Goal: Task Accomplishment & Management: Manage account settings

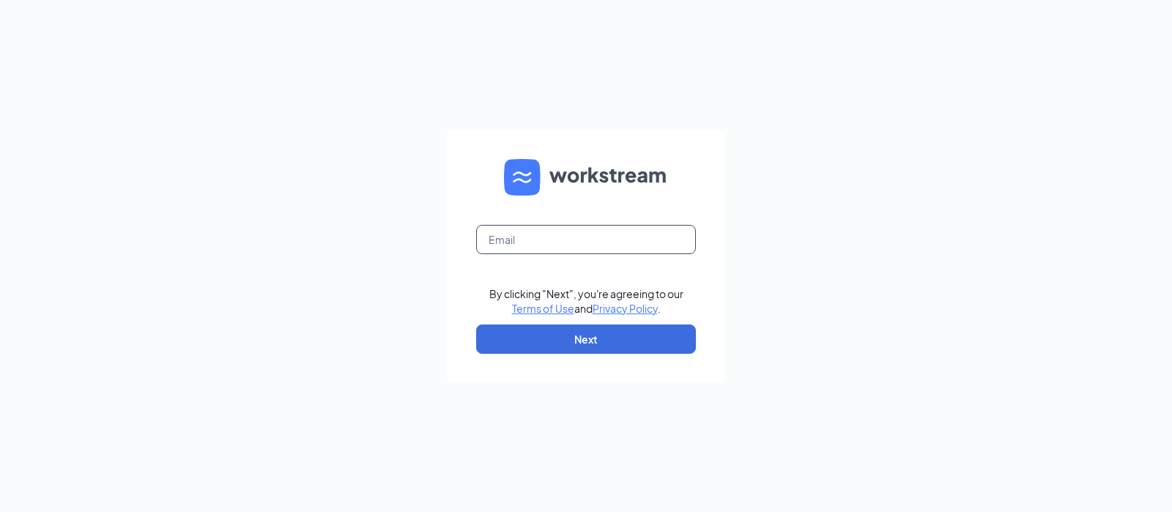
click at [615, 245] on input "text" at bounding box center [586, 239] width 220 height 29
type input "jkendall@eatrp.com"
click at [582, 346] on button "Next" at bounding box center [586, 338] width 220 height 29
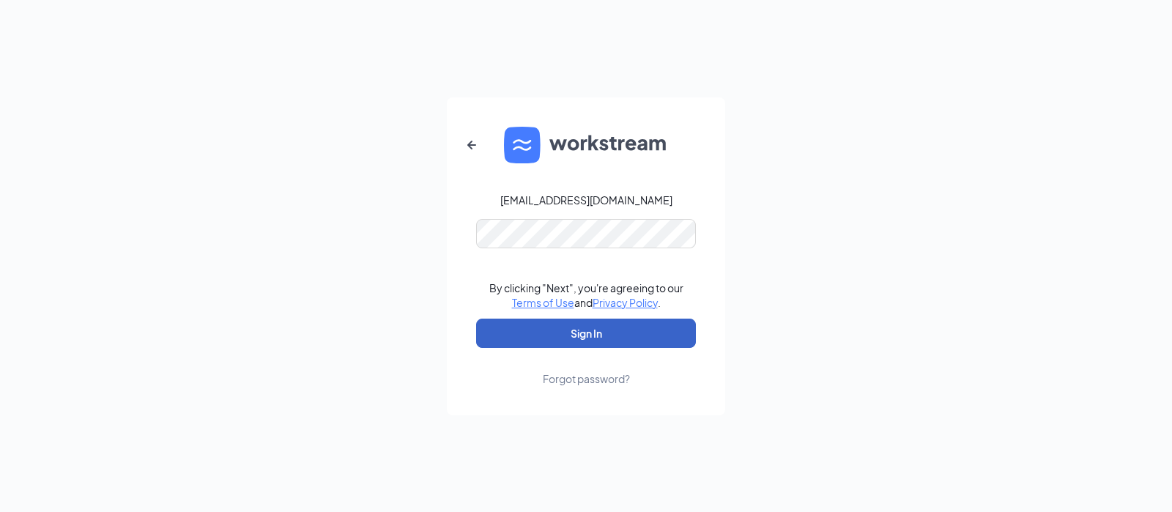
click at [564, 326] on button "Sign In" at bounding box center [586, 333] width 220 height 29
click at [587, 329] on button "Sign In" at bounding box center [586, 333] width 220 height 29
click at [545, 329] on button "Sign In" at bounding box center [586, 333] width 220 height 29
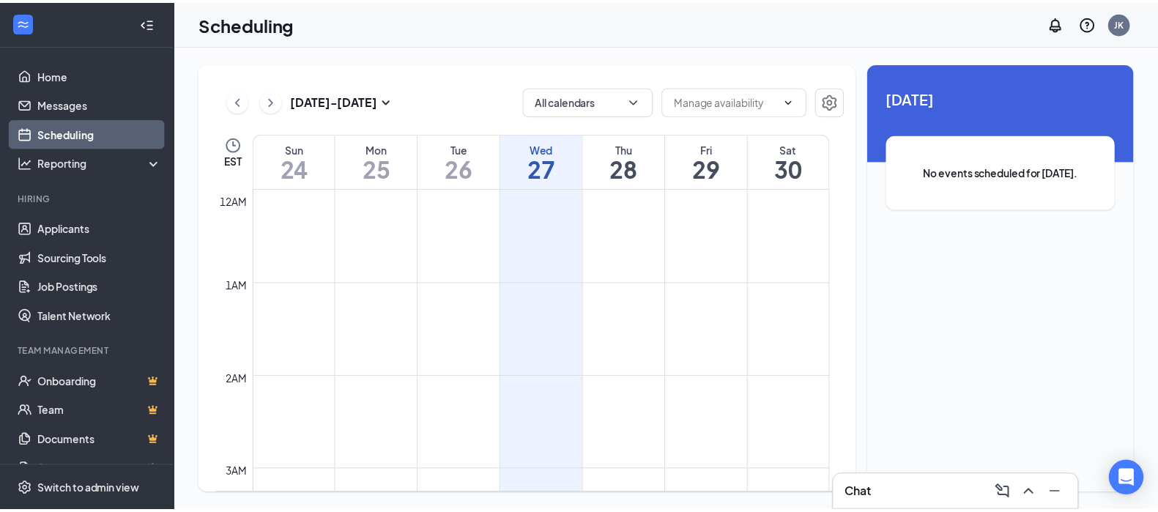
scroll to position [720, 0]
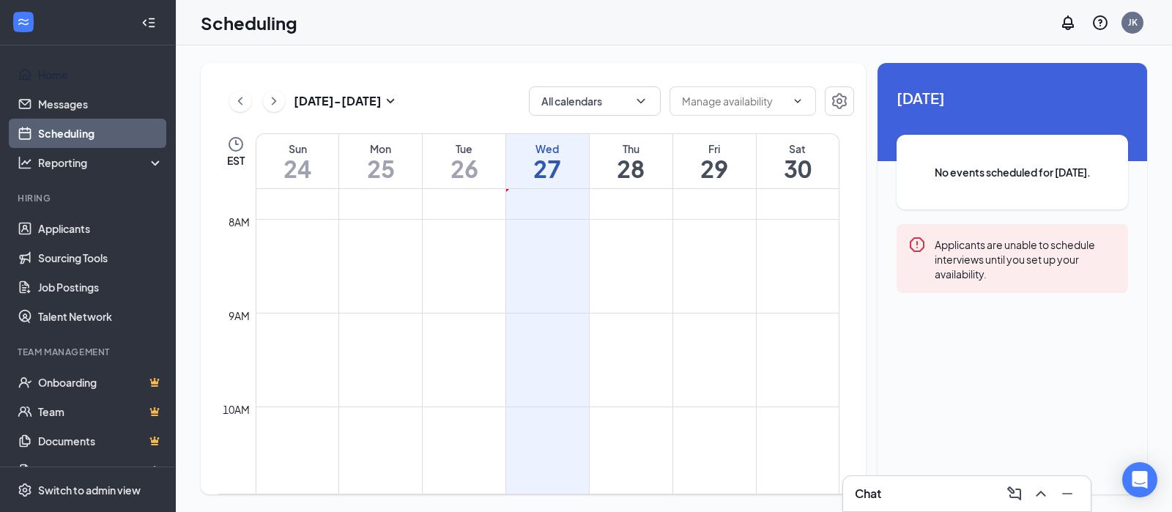
click at [67, 75] on link "Home" at bounding box center [100, 74] width 125 height 29
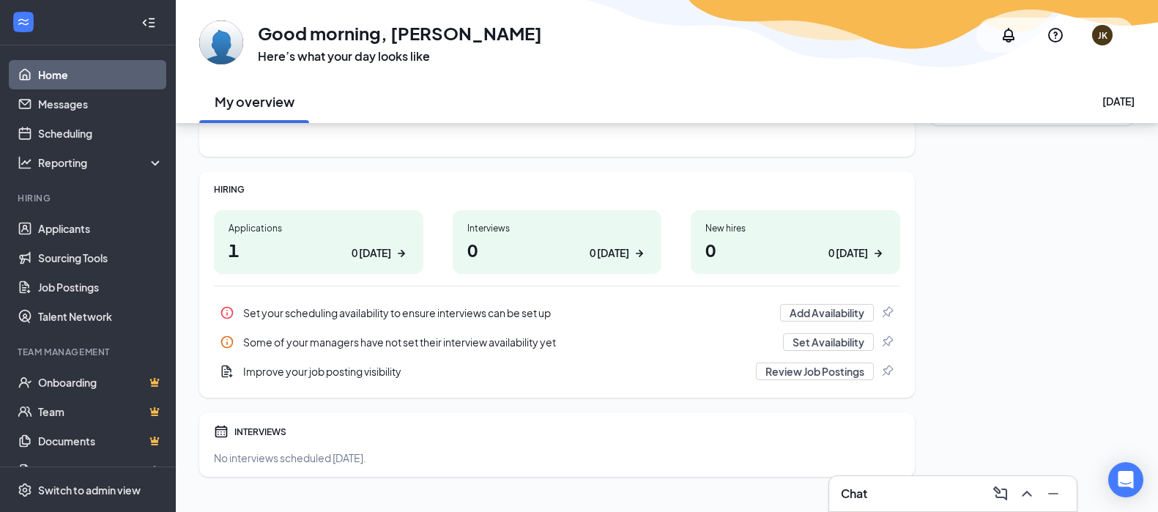
scroll to position [174, 0]
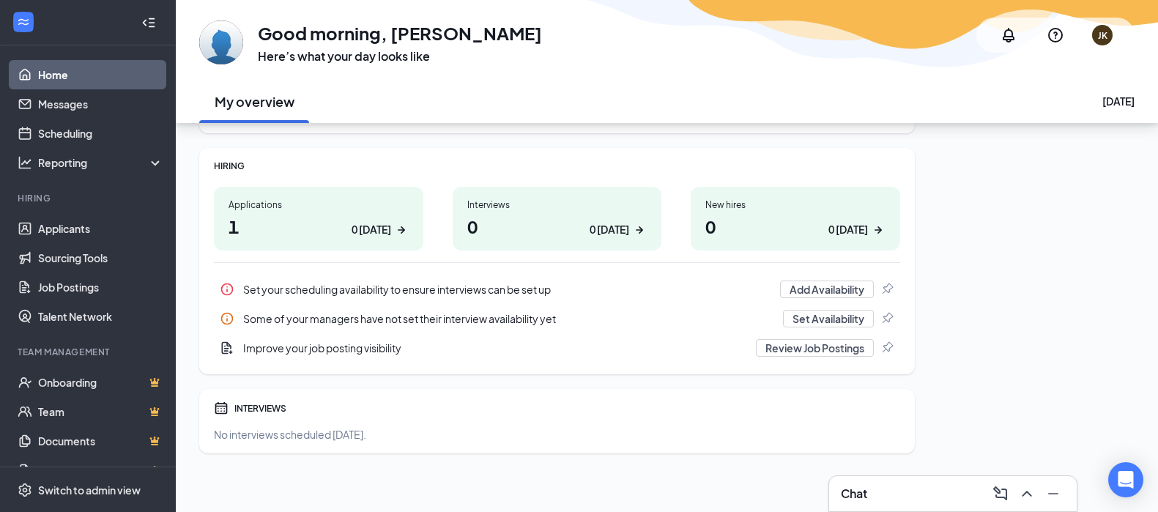
click at [362, 226] on div "0 [DATE]" at bounding box center [371, 229] width 40 height 15
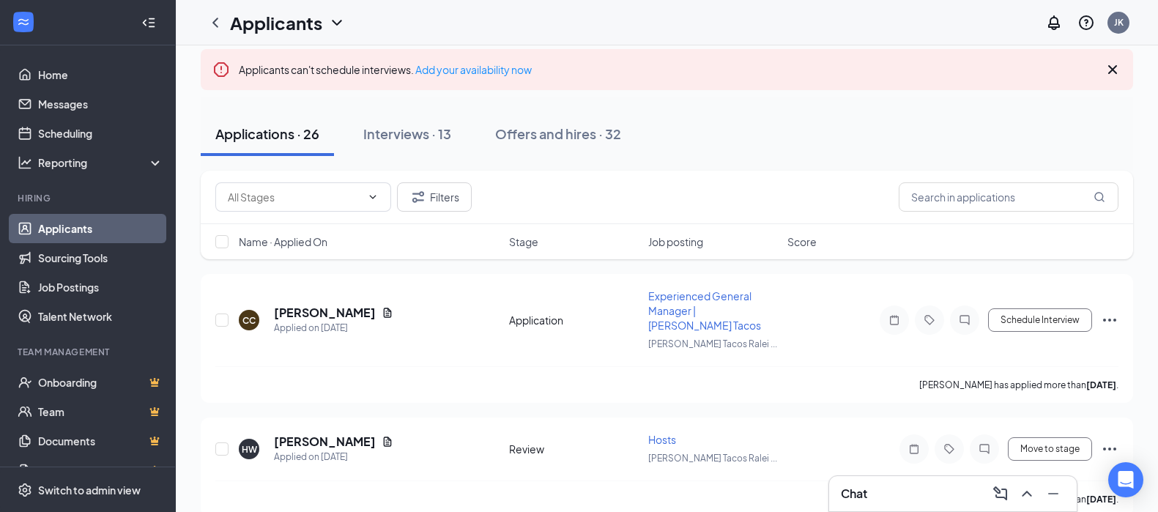
scroll to position [92, 0]
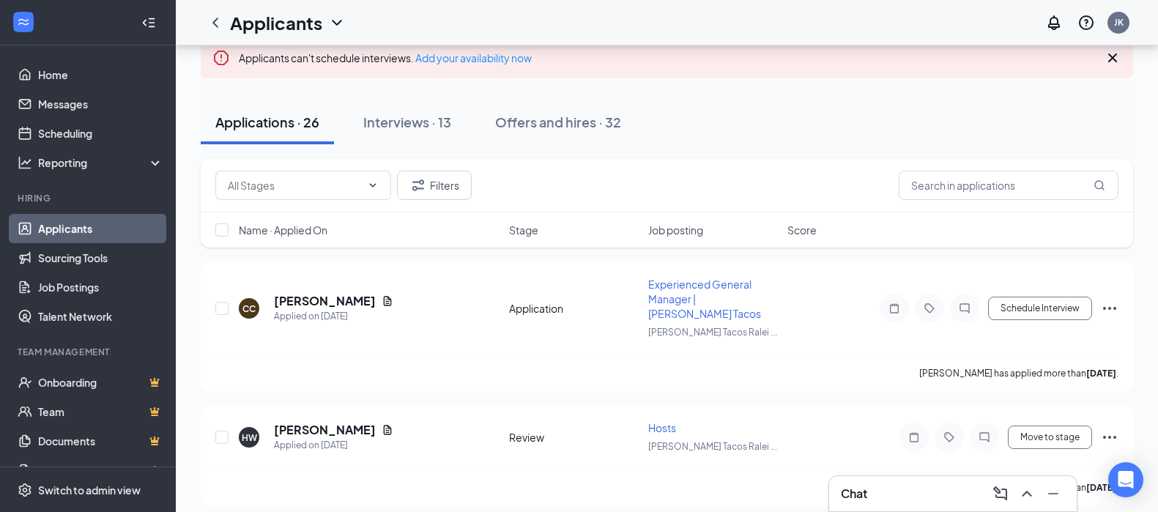
click at [693, 288] on span "Experienced General Manager | [PERSON_NAME] Tacos" at bounding box center [704, 299] width 113 height 42
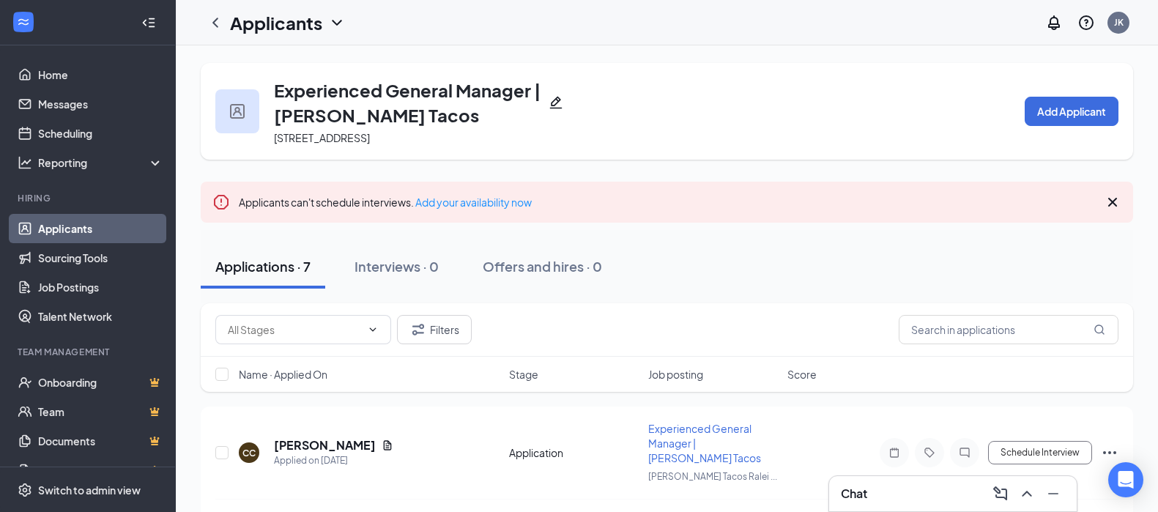
click at [1115, 199] on icon "Cross" at bounding box center [1112, 202] width 9 height 9
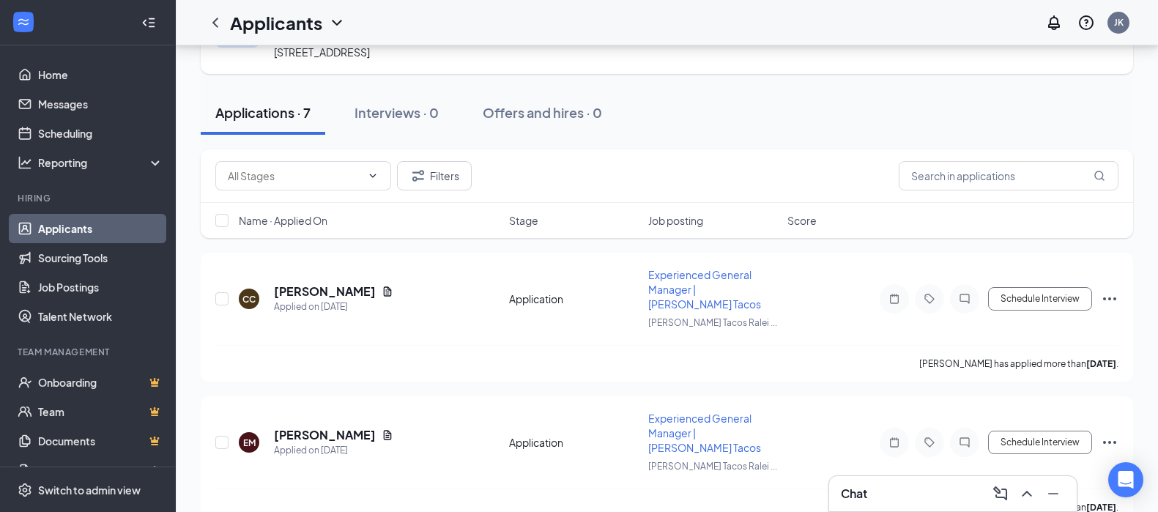
scroll to position [92, 0]
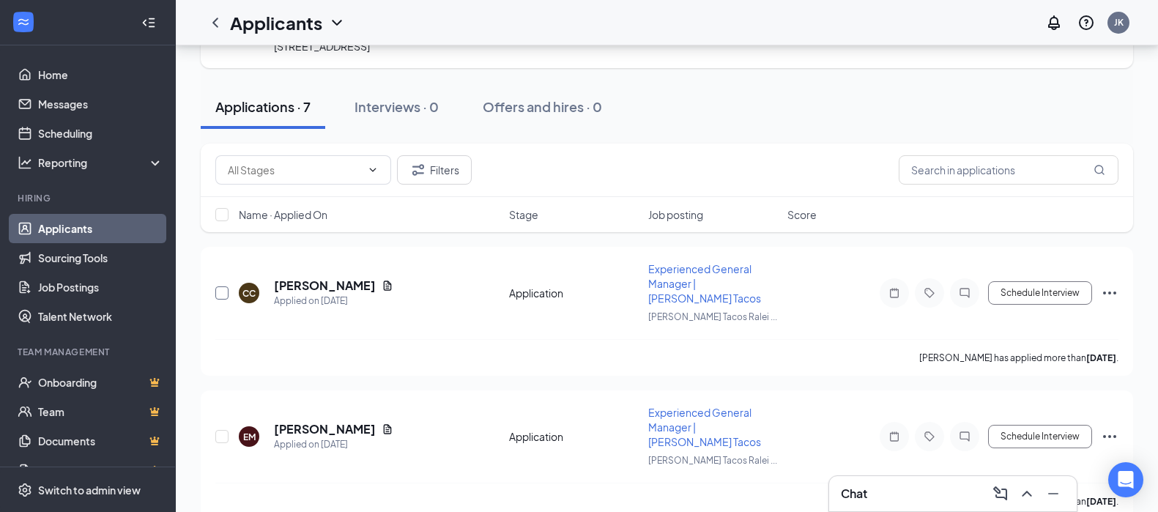
click at [218, 286] on input "checkbox" at bounding box center [221, 292] width 13 height 13
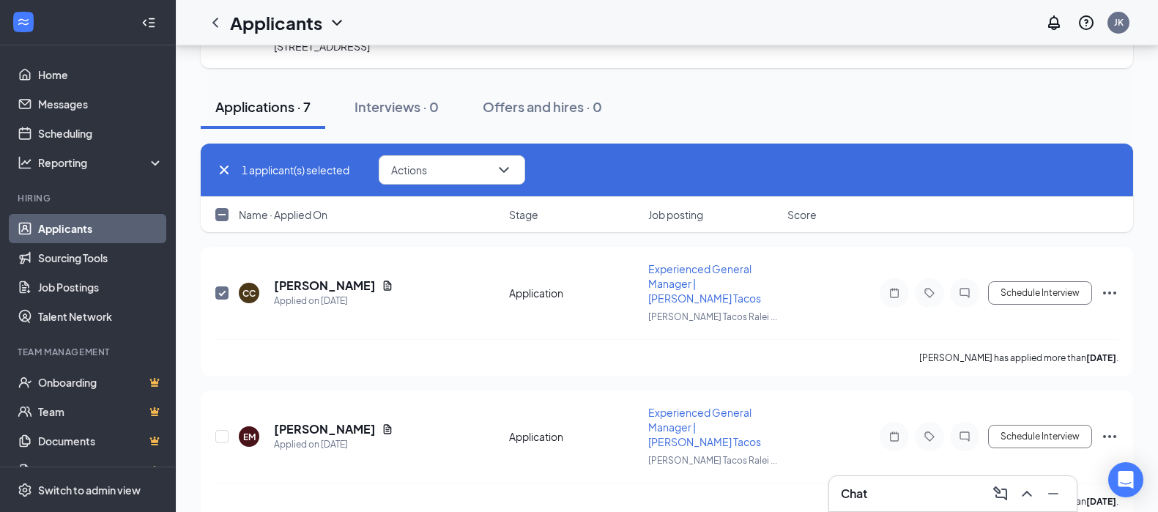
click at [696, 280] on span "Experienced General Manager | [PERSON_NAME] Tacos" at bounding box center [704, 283] width 113 height 42
click at [1098, 283] on div "Schedule Interview" at bounding box center [986, 292] width 264 height 29
click at [1106, 284] on icon "Ellipses" at bounding box center [1109, 293] width 18 height 18
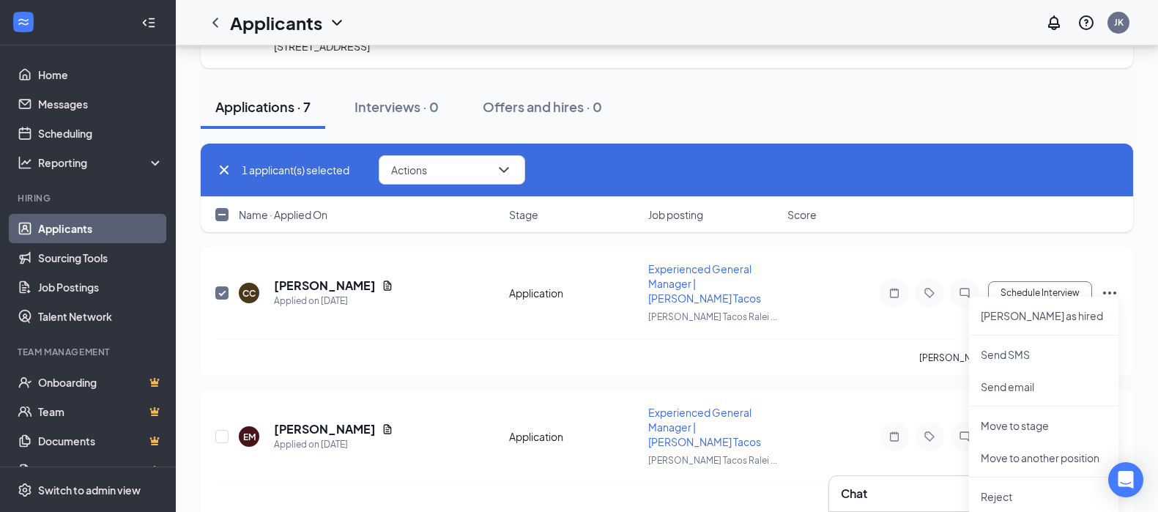
click at [761, 339] on div "[PERSON_NAME] has applied more than [DATE] ." at bounding box center [666, 357] width 903 height 37
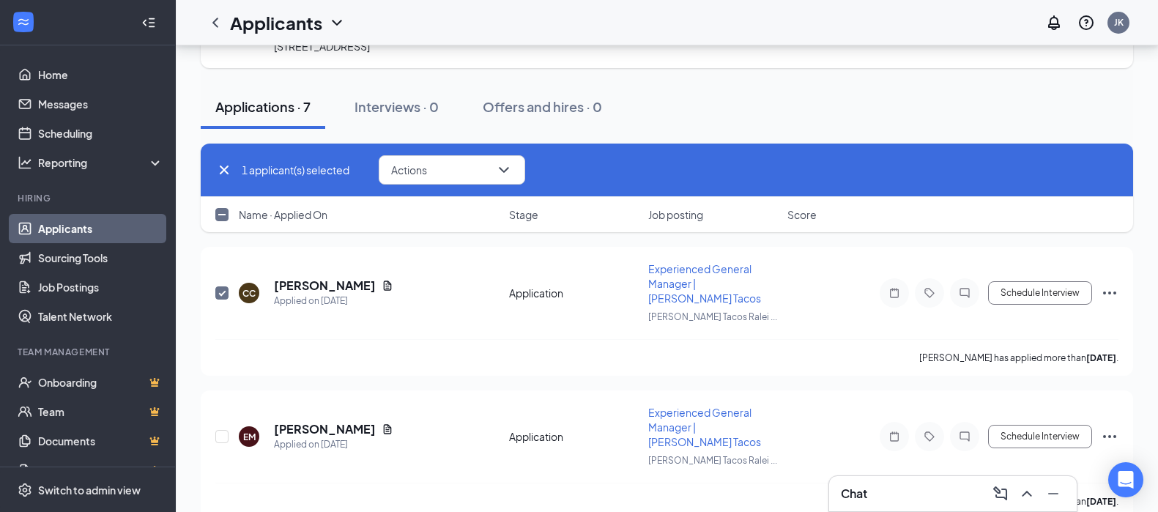
click at [551, 288] on div "Application" at bounding box center [574, 293] width 130 height 15
click at [392, 280] on icon "Document" at bounding box center [388, 285] width 8 height 10
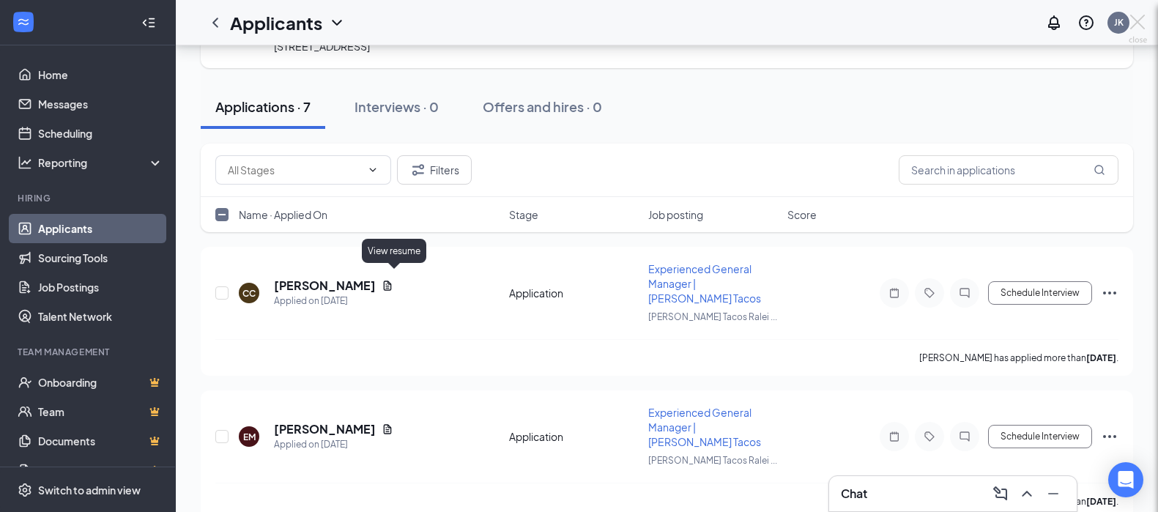
checkbox input "false"
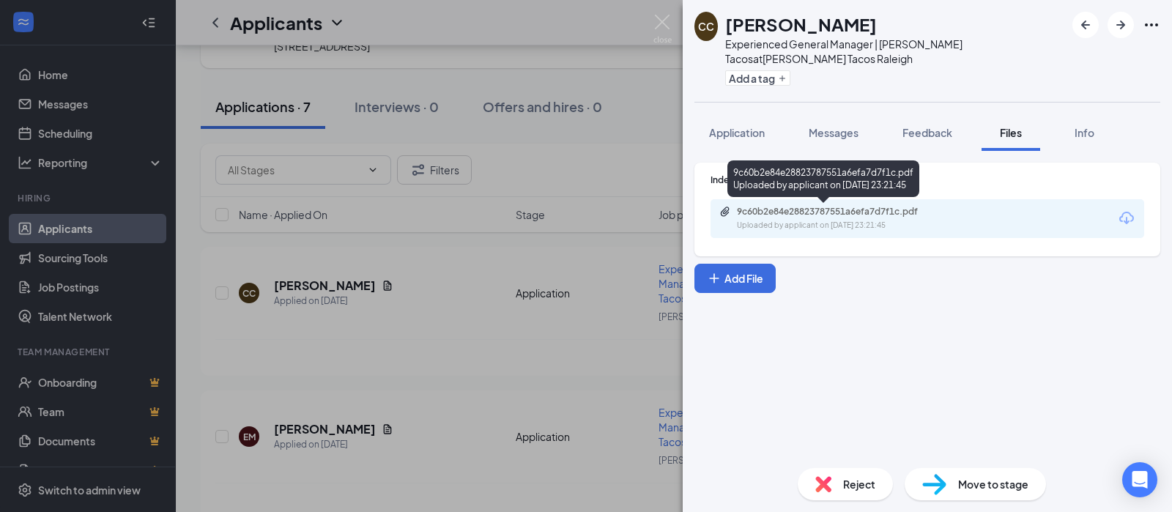
click at [841, 206] on div "9c60b2e84e28823787551a6efa7d7f1c.pdf" at bounding box center [839, 212] width 205 height 12
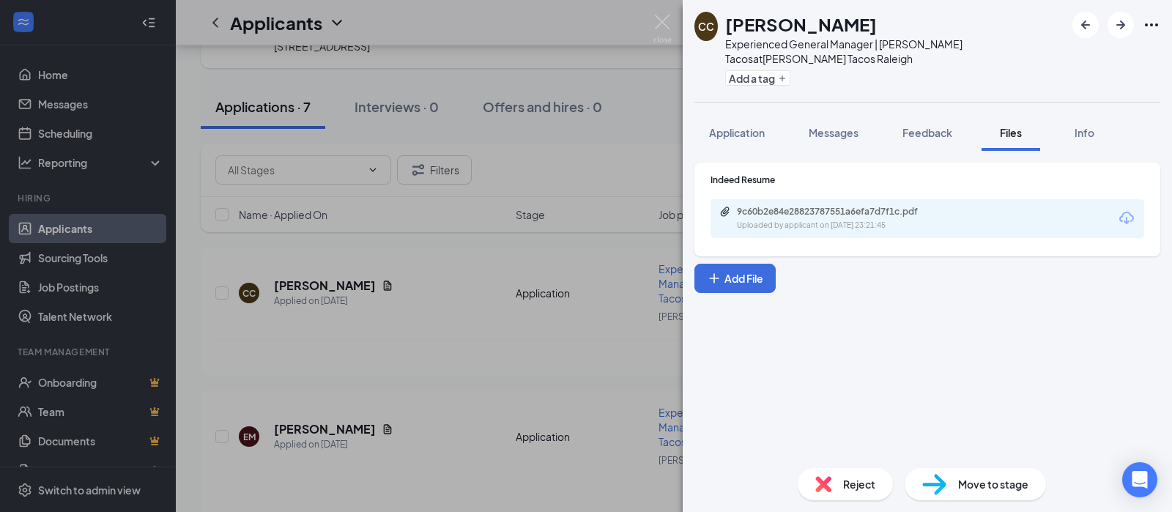
click at [864, 484] on span "Reject" at bounding box center [859, 484] width 32 height 16
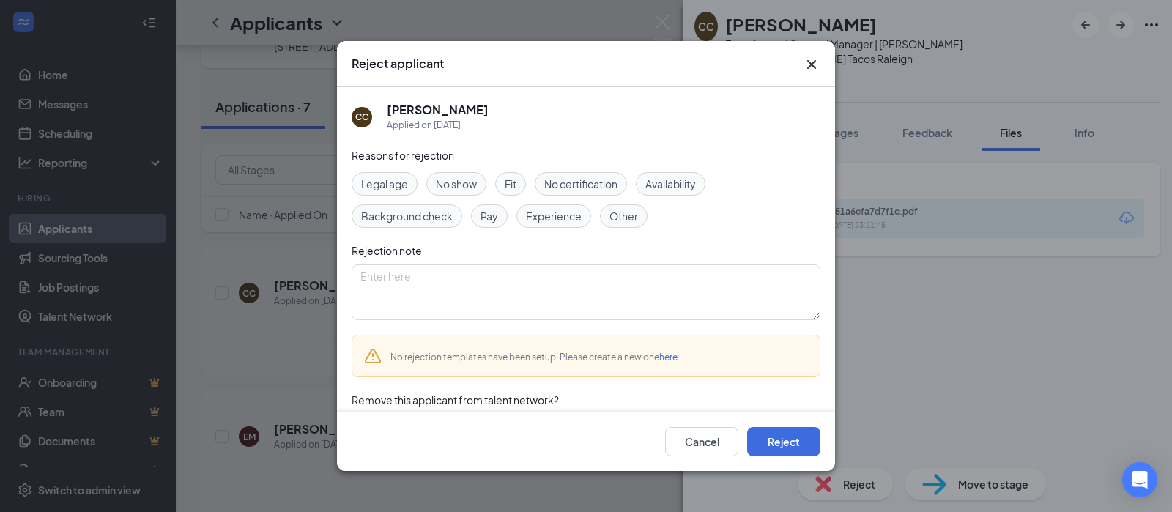
click at [628, 213] on span "Other" at bounding box center [623, 216] width 29 height 16
click at [466, 285] on textarea at bounding box center [585, 292] width 469 height 56
type textarea "Position filled"
click at [769, 439] on button "Reject" at bounding box center [783, 441] width 73 height 29
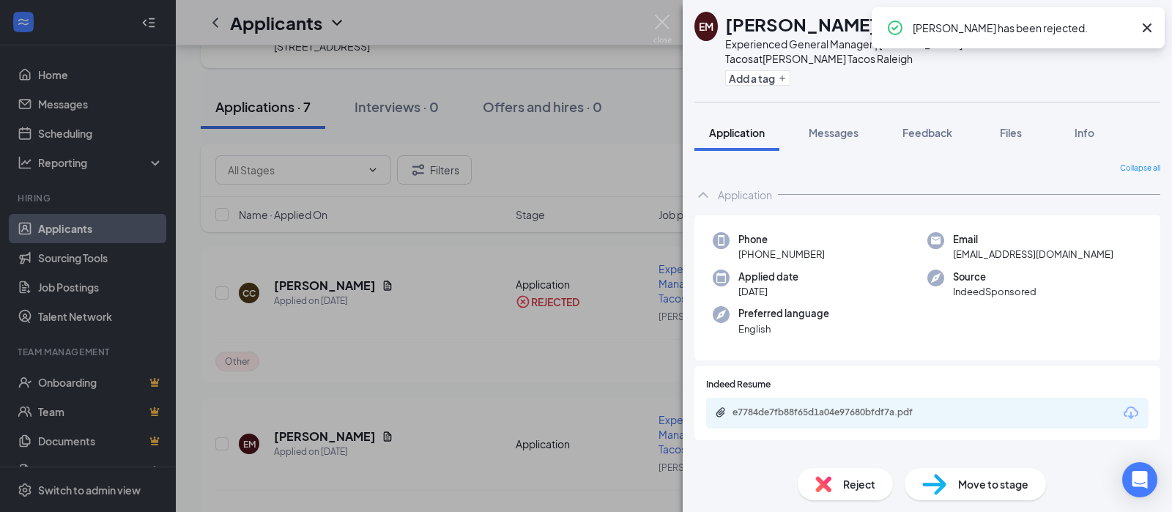
click at [1150, 25] on icon "Cross" at bounding box center [1147, 28] width 18 height 18
click at [663, 18] on img at bounding box center [662, 29] width 18 height 29
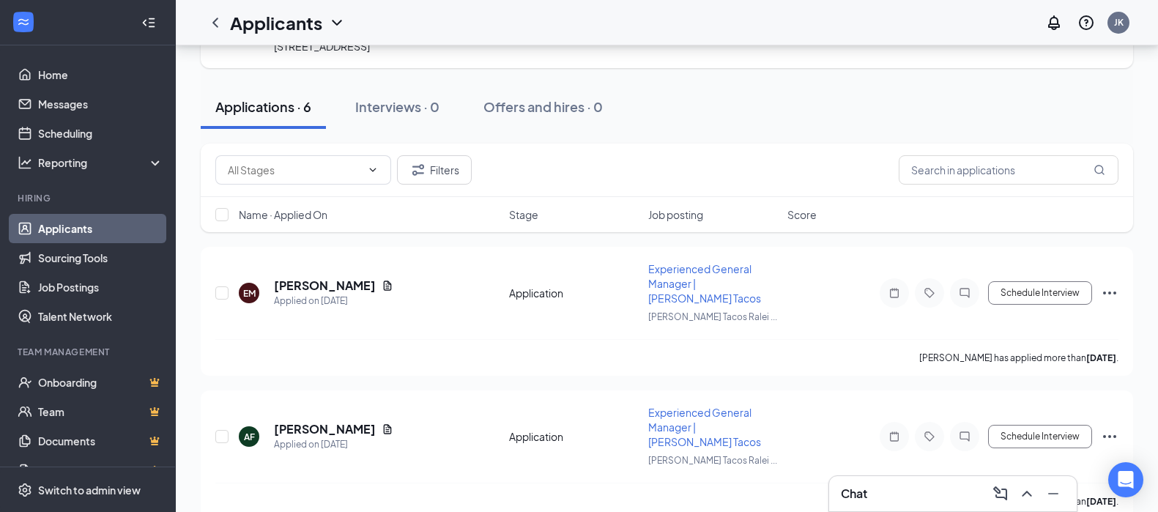
click at [391, 278] on div "[PERSON_NAME]" at bounding box center [333, 286] width 119 height 16
click at [387, 280] on icon "Document" at bounding box center [387, 286] width 12 height 12
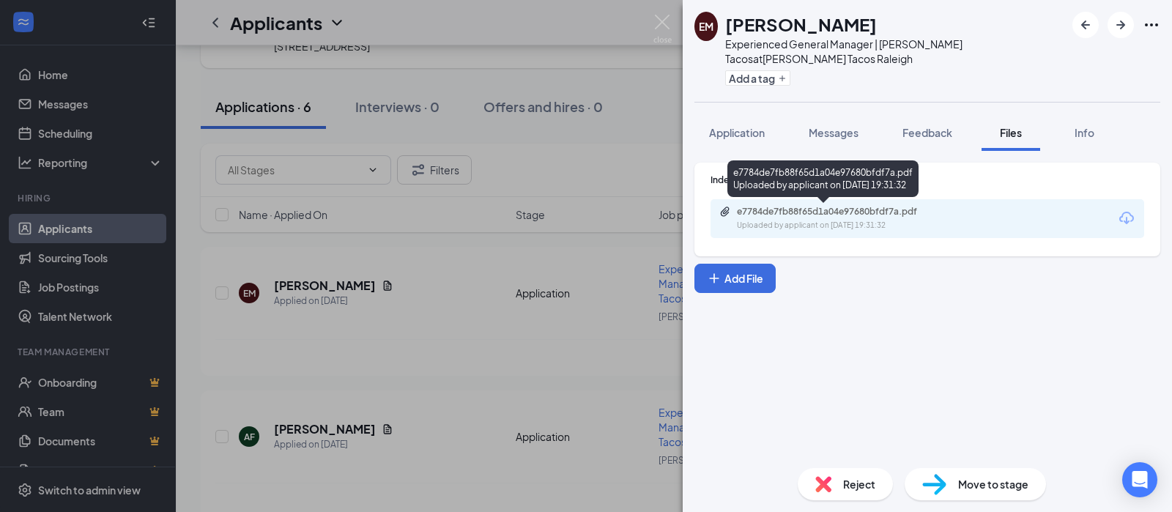
click at [817, 210] on div "e7784de7fb88f65d1a04e97680bfdf7a.pdf" at bounding box center [839, 212] width 205 height 12
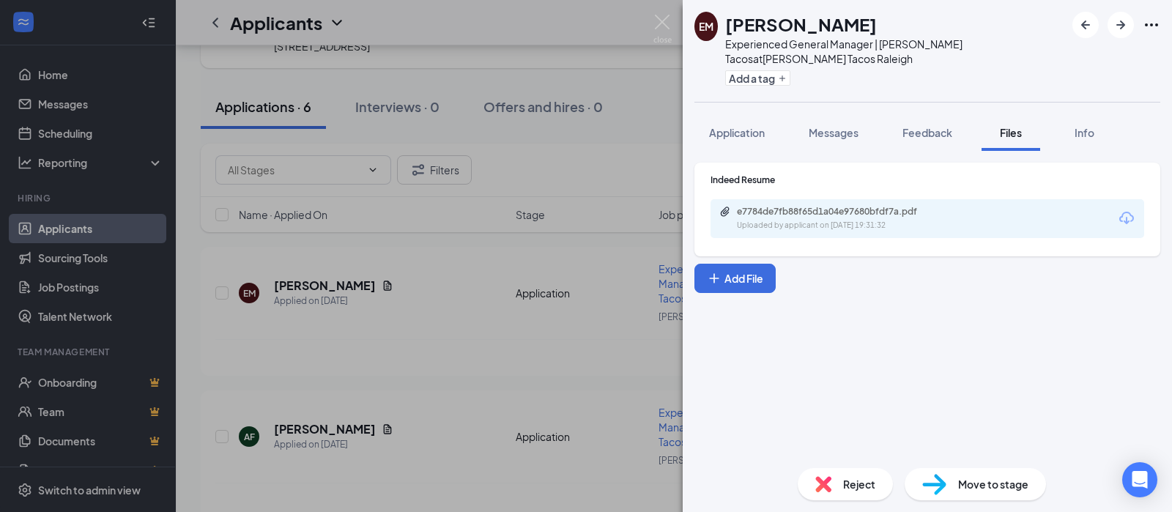
click at [852, 483] on span "Reject" at bounding box center [859, 484] width 32 height 16
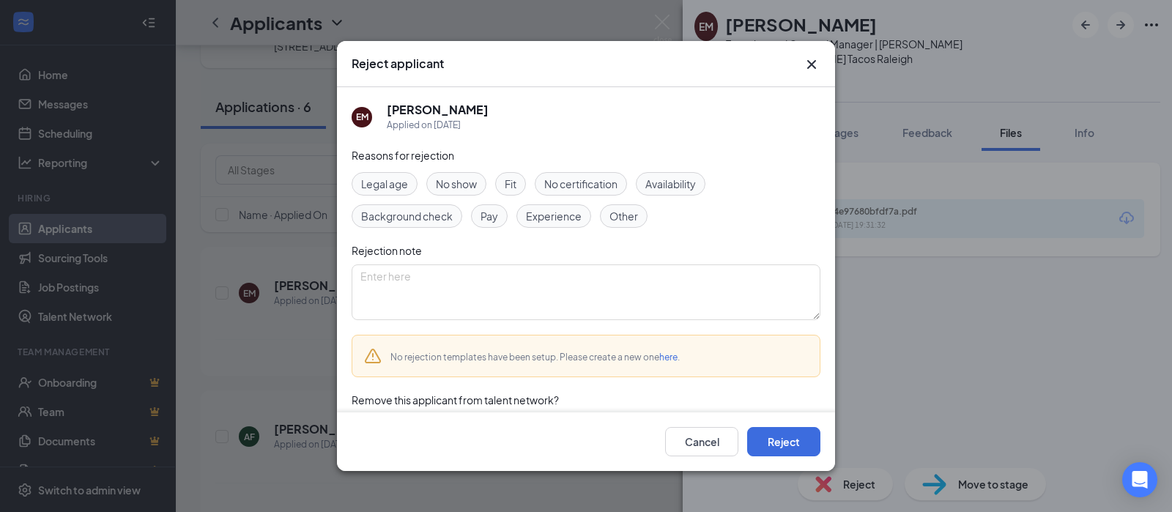
click at [622, 215] on span "Other" at bounding box center [623, 216] width 29 height 16
click at [515, 288] on textarea at bounding box center [585, 292] width 469 height 56
type textarea "Position filled"
click at [781, 434] on button "Reject" at bounding box center [783, 441] width 73 height 29
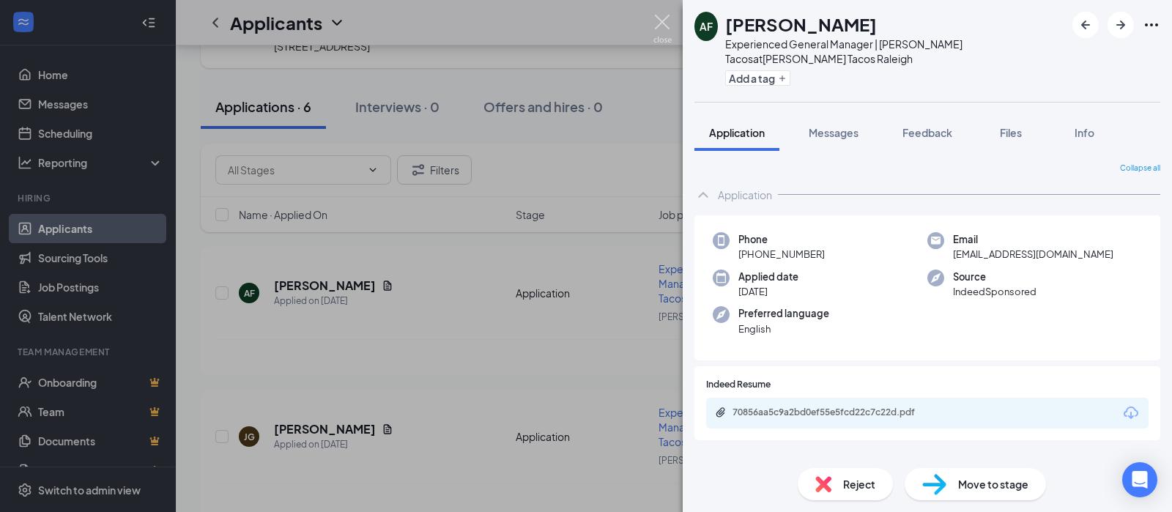
click at [659, 16] on img at bounding box center [662, 29] width 18 height 29
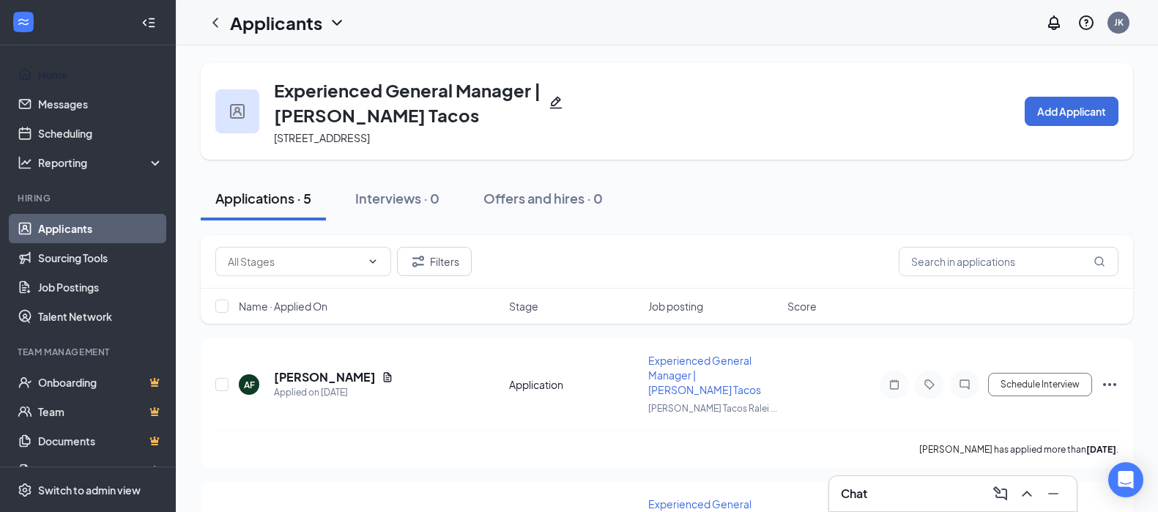
click at [68, 76] on link "Home" at bounding box center [100, 74] width 125 height 29
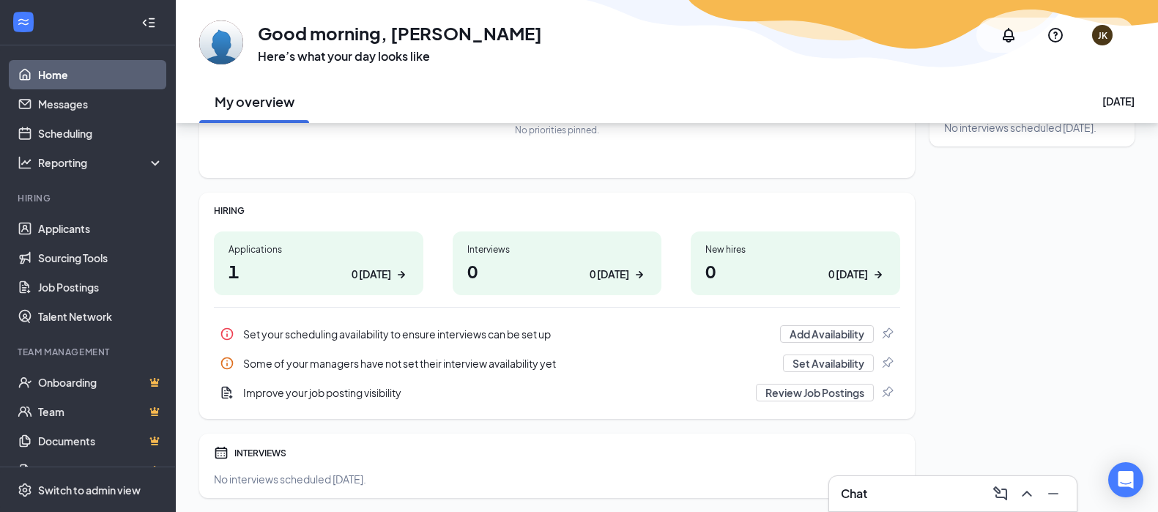
scroll to position [174, 0]
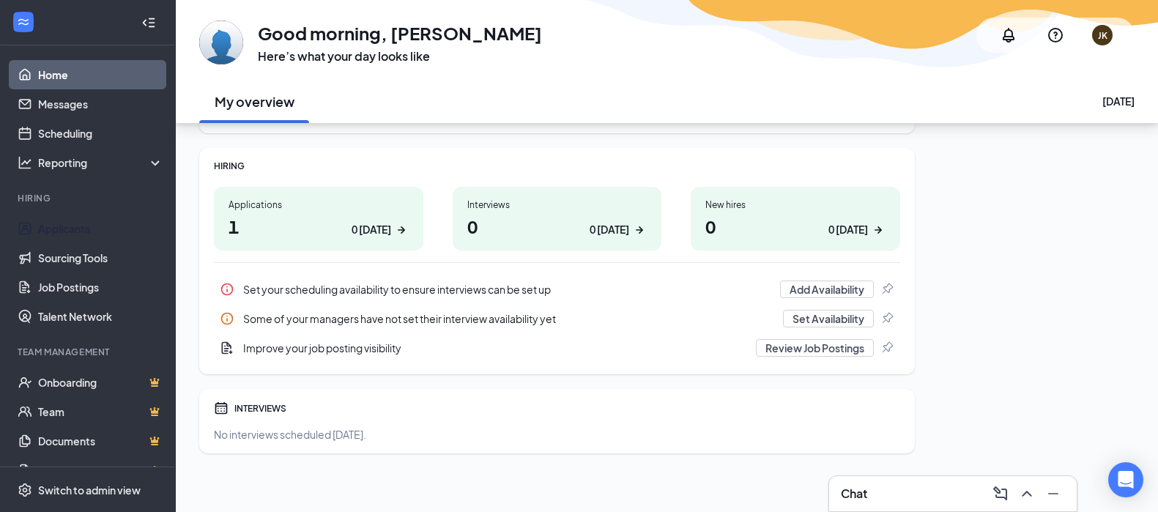
click at [42, 233] on link "Applicants" at bounding box center [100, 228] width 125 height 29
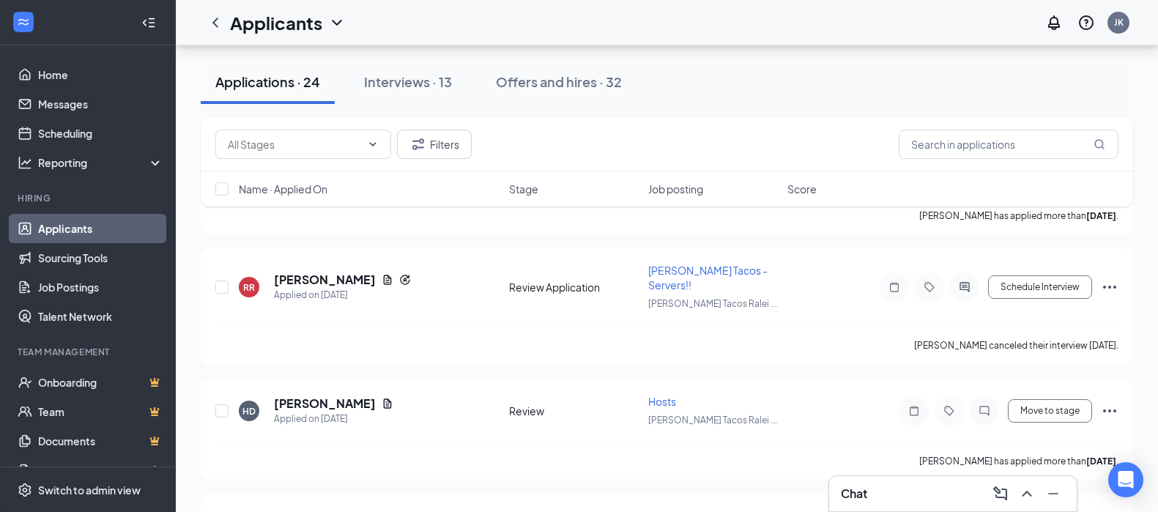
click at [1115, 279] on icon "Ellipses" at bounding box center [1109, 287] width 18 height 18
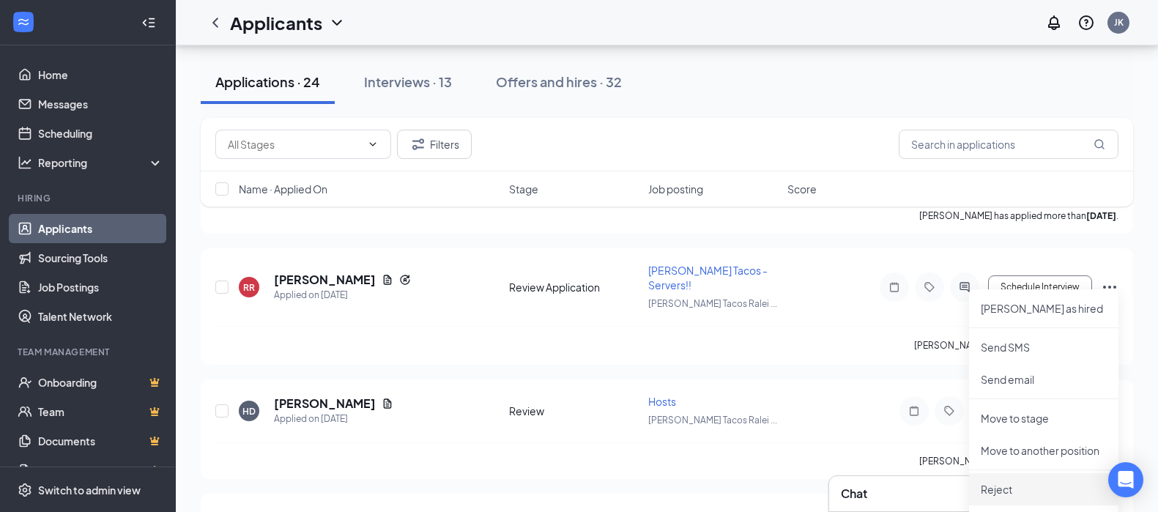
click at [992, 490] on p "Reject" at bounding box center [1043, 489] width 126 height 15
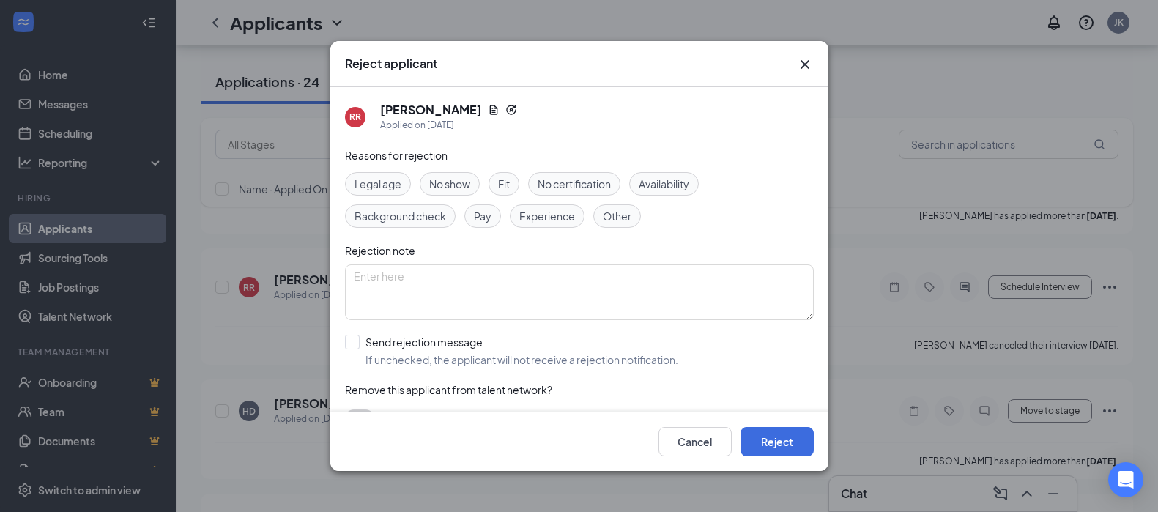
click at [447, 182] on span "No show" at bounding box center [449, 184] width 41 height 16
click at [787, 442] on button "Reject" at bounding box center [776, 441] width 73 height 29
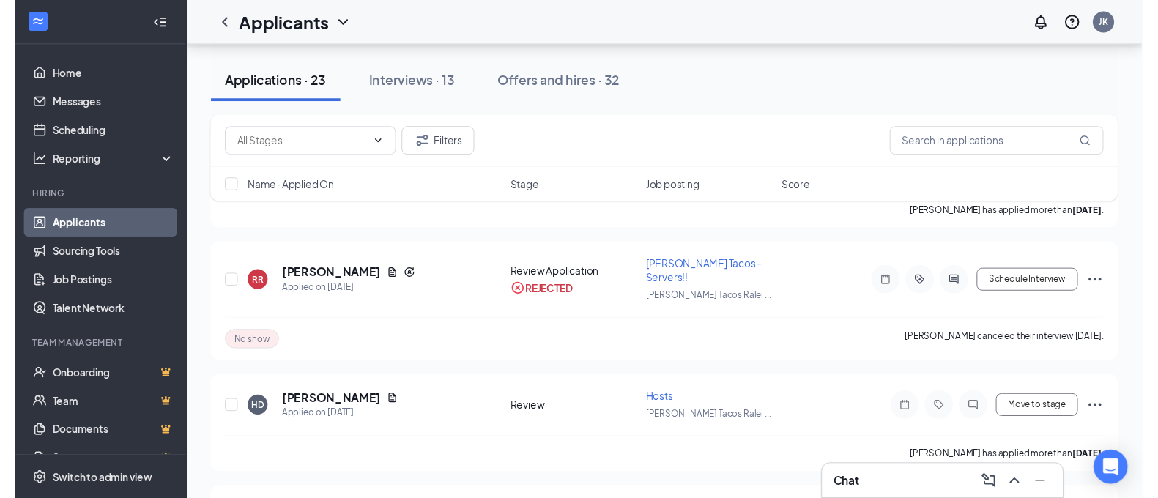
scroll to position [311, 0]
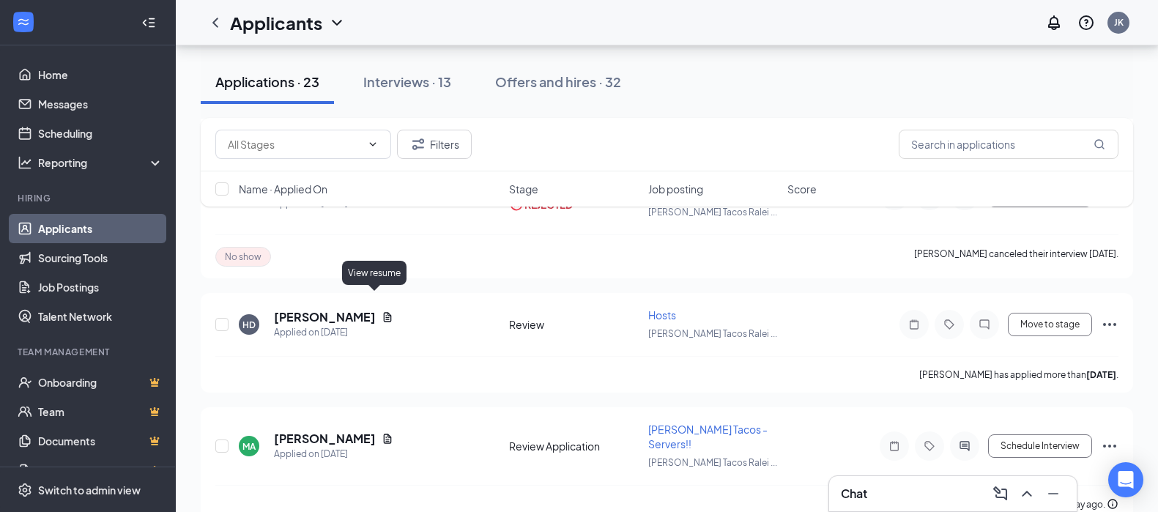
click at [381, 311] on icon "Document" at bounding box center [387, 317] width 12 height 12
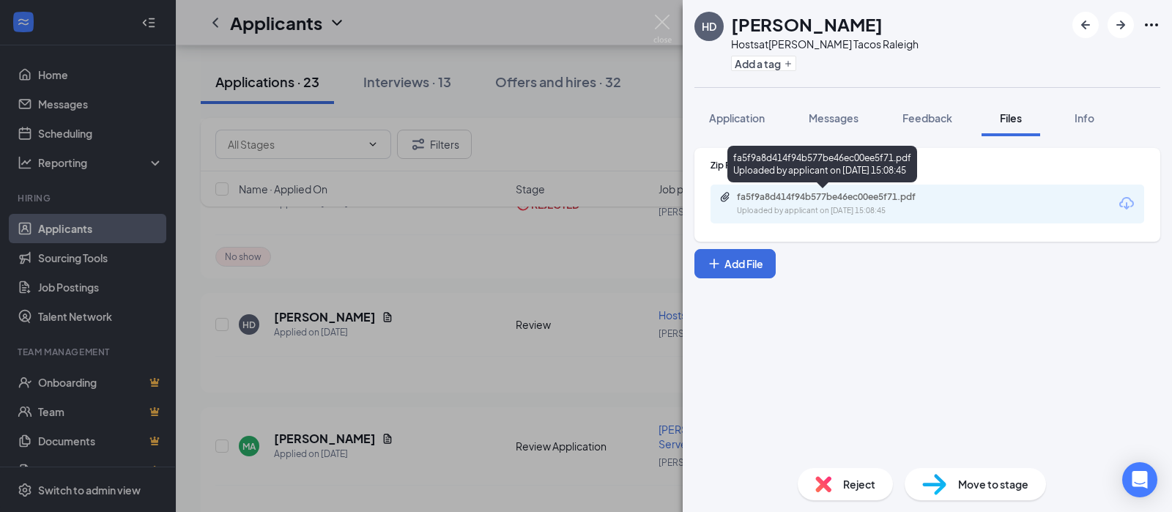
click at [778, 197] on div "fa5f9a8d414f94b577be46ec00ee5f71.pdf" at bounding box center [839, 197] width 205 height 12
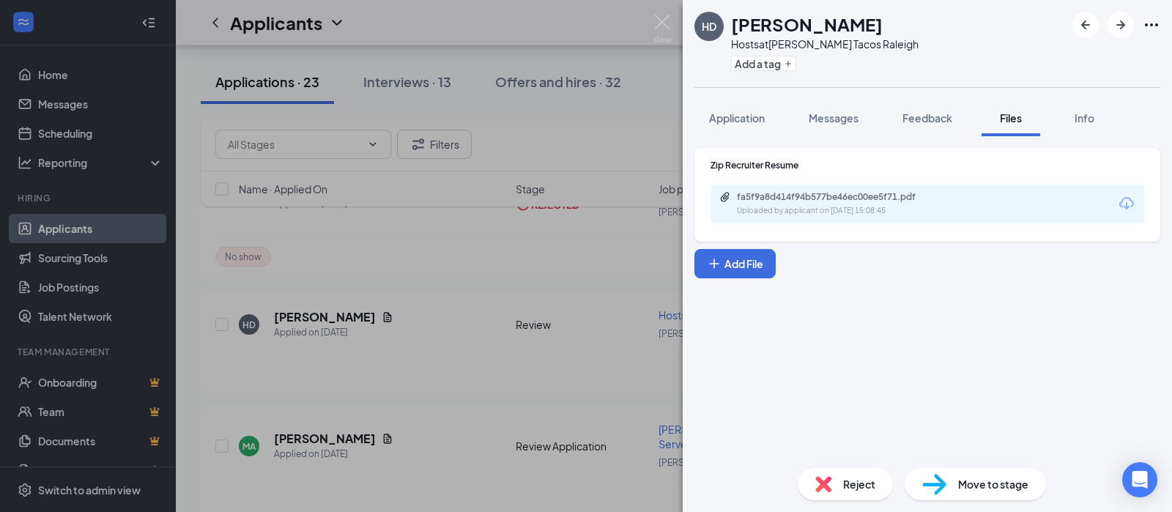
click at [848, 483] on span "Reject" at bounding box center [859, 484] width 32 height 16
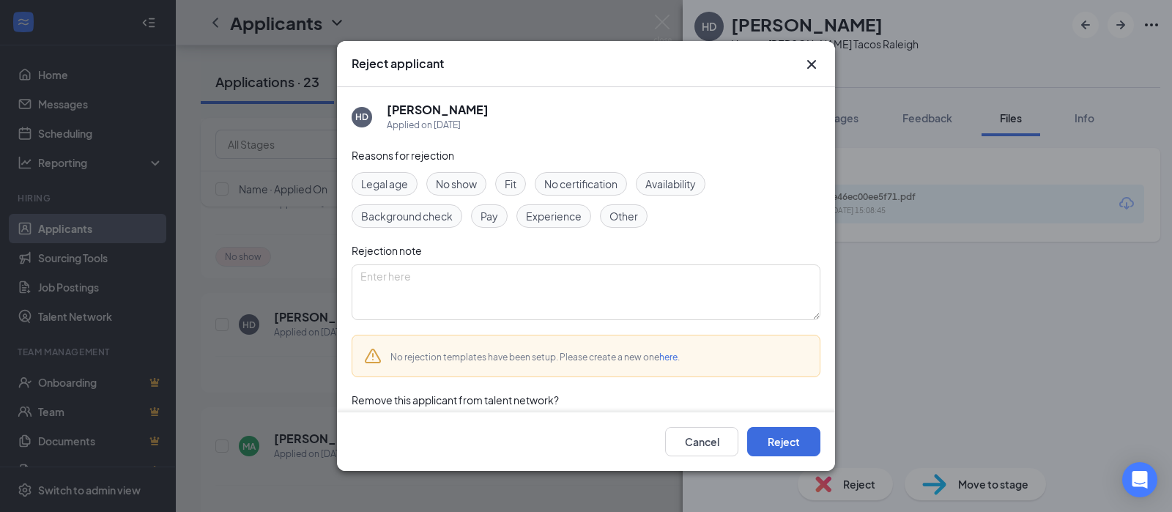
click at [677, 174] on div "Availability" at bounding box center [671, 183] width 70 height 23
click at [783, 439] on button "Reject" at bounding box center [783, 441] width 73 height 29
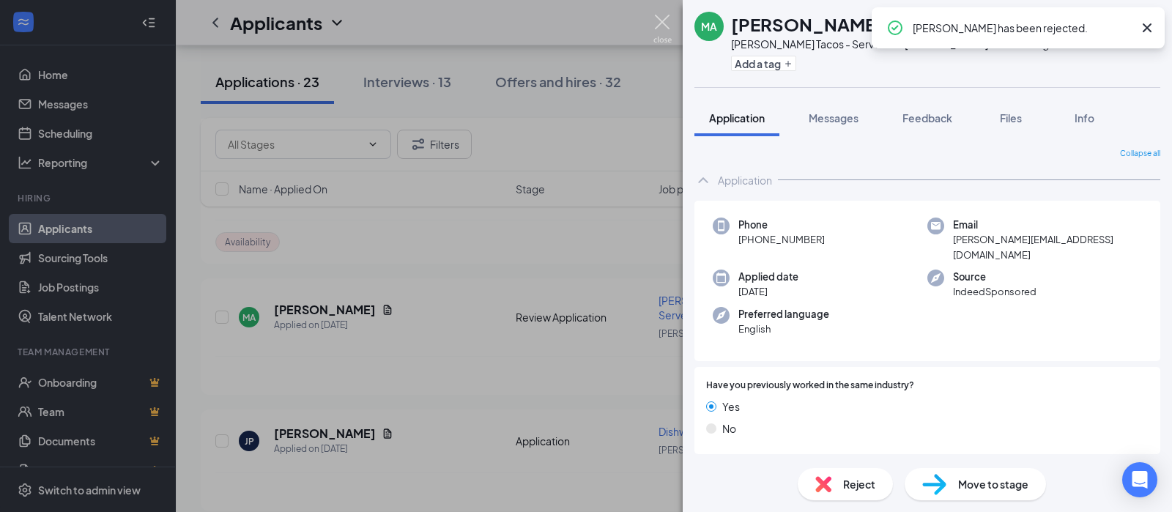
click at [662, 16] on img at bounding box center [662, 29] width 18 height 29
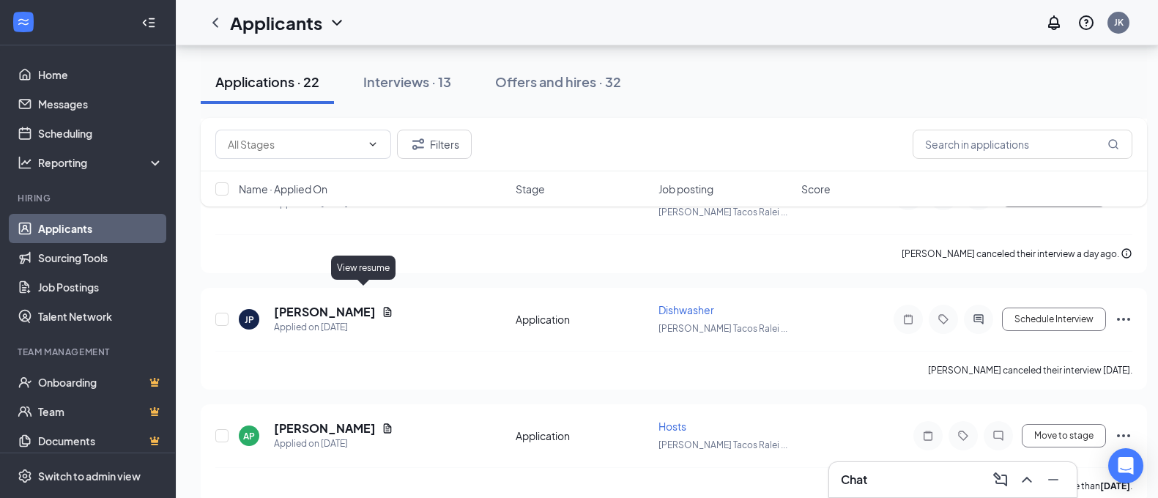
click at [381, 306] on icon "Document" at bounding box center [387, 312] width 12 height 12
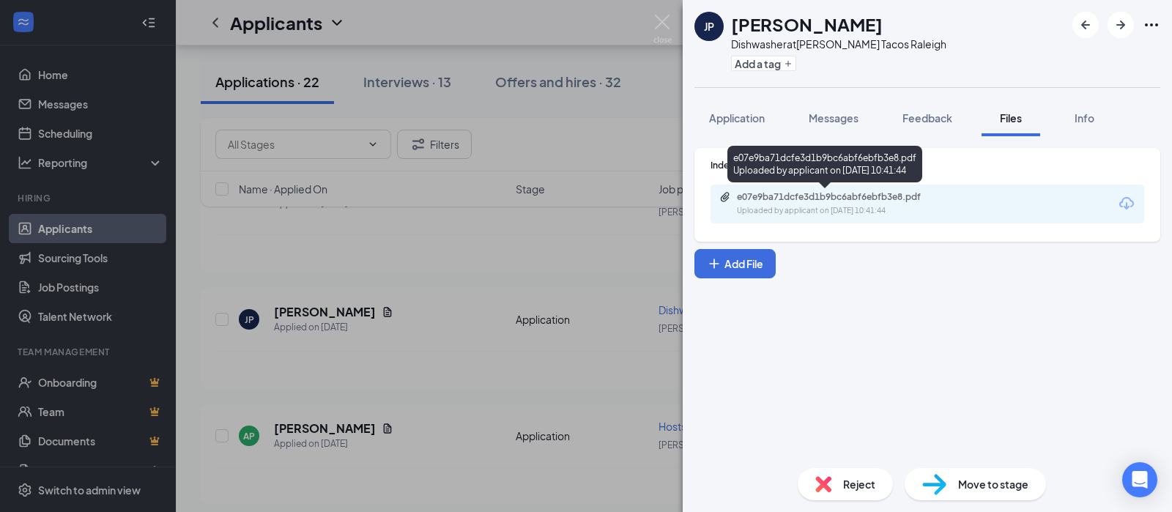
click at [833, 196] on div "e07e9ba71dcfe3d1b9bc6abf6ebfb3e8.pdf" at bounding box center [839, 197] width 205 height 12
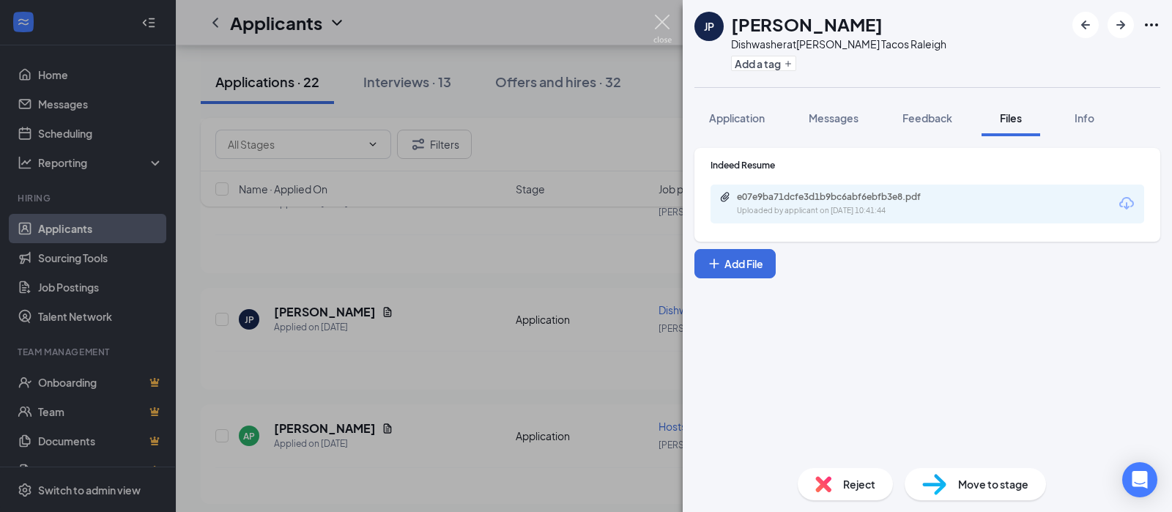
click at [660, 22] on img at bounding box center [662, 29] width 18 height 29
